Goal: Task Accomplishment & Management: Manage account settings

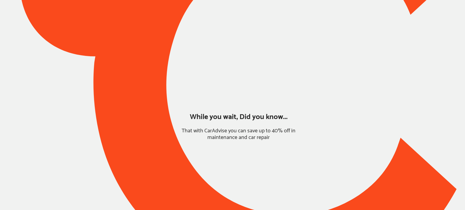
type input "*****"
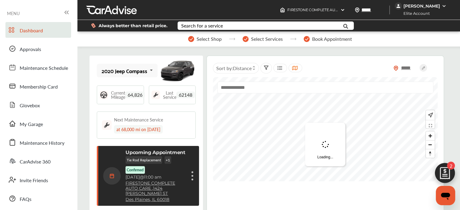
click at [414, 5] on div "[PERSON_NAME]" at bounding box center [422, 5] width 37 height 5
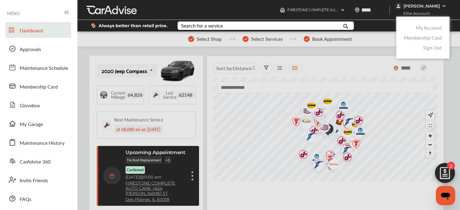
click at [418, 28] on link "My Account" at bounding box center [429, 27] width 26 height 7
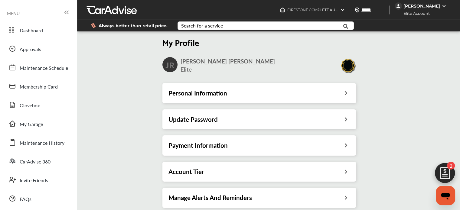
click at [405, 6] on div "[PERSON_NAME]" at bounding box center [422, 5] width 37 height 5
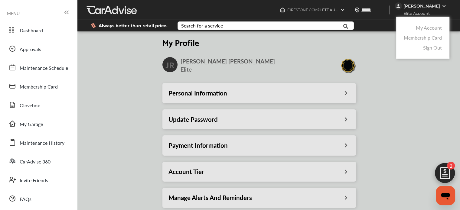
click at [426, 30] on link "My Account" at bounding box center [429, 27] width 26 height 7
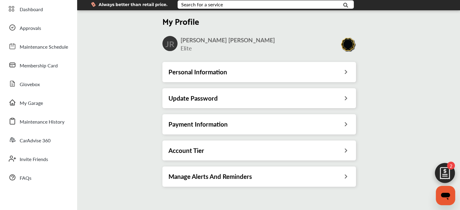
scroll to position [25, 0]
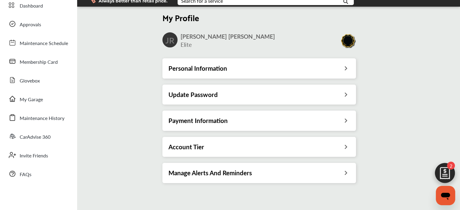
click at [234, 121] on div "Payment Information" at bounding box center [258, 121] width 181 height 8
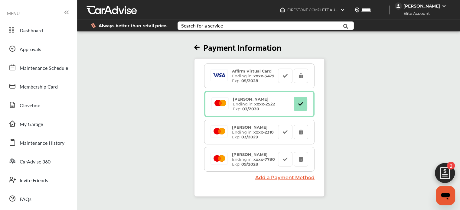
click at [419, 6] on div "[PERSON_NAME]" at bounding box center [422, 5] width 37 height 5
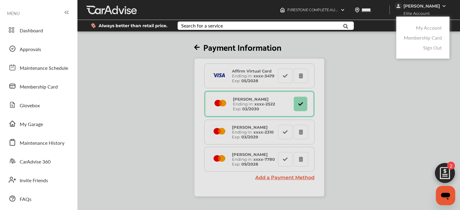
click at [421, 25] on link "My Account" at bounding box center [429, 27] width 26 height 7
